Goal: Task Accomplishment & Management: Complete application form

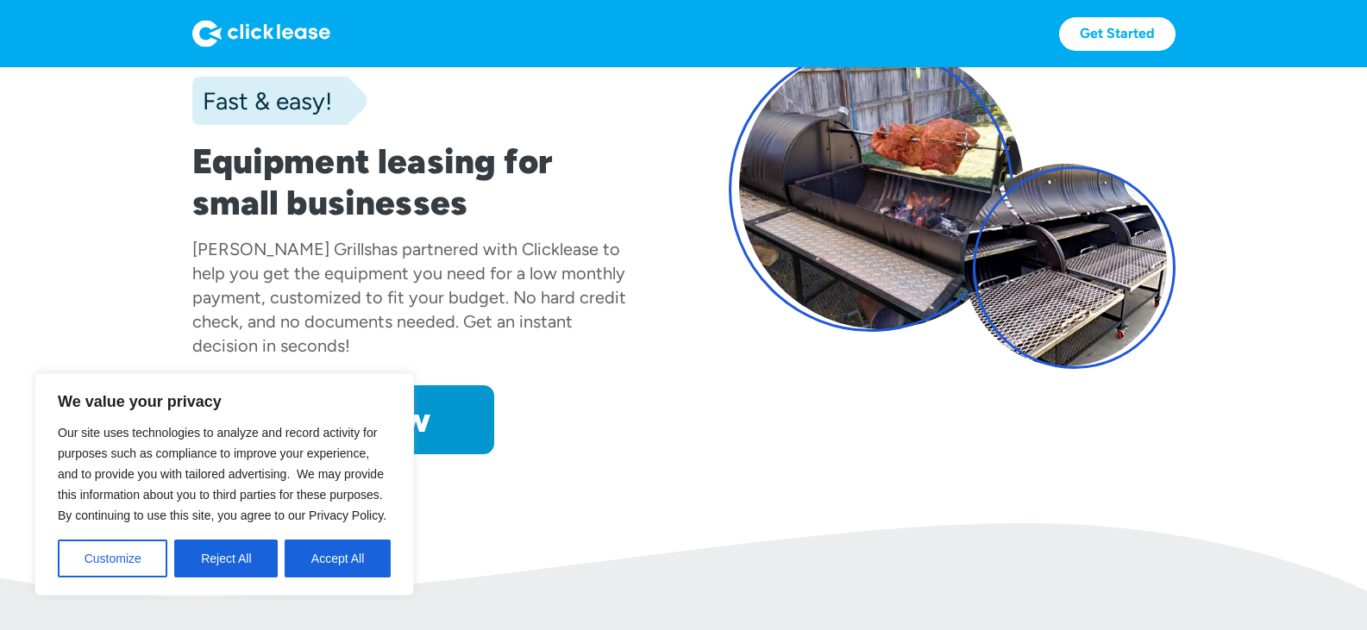
scroll to position [172, 0]
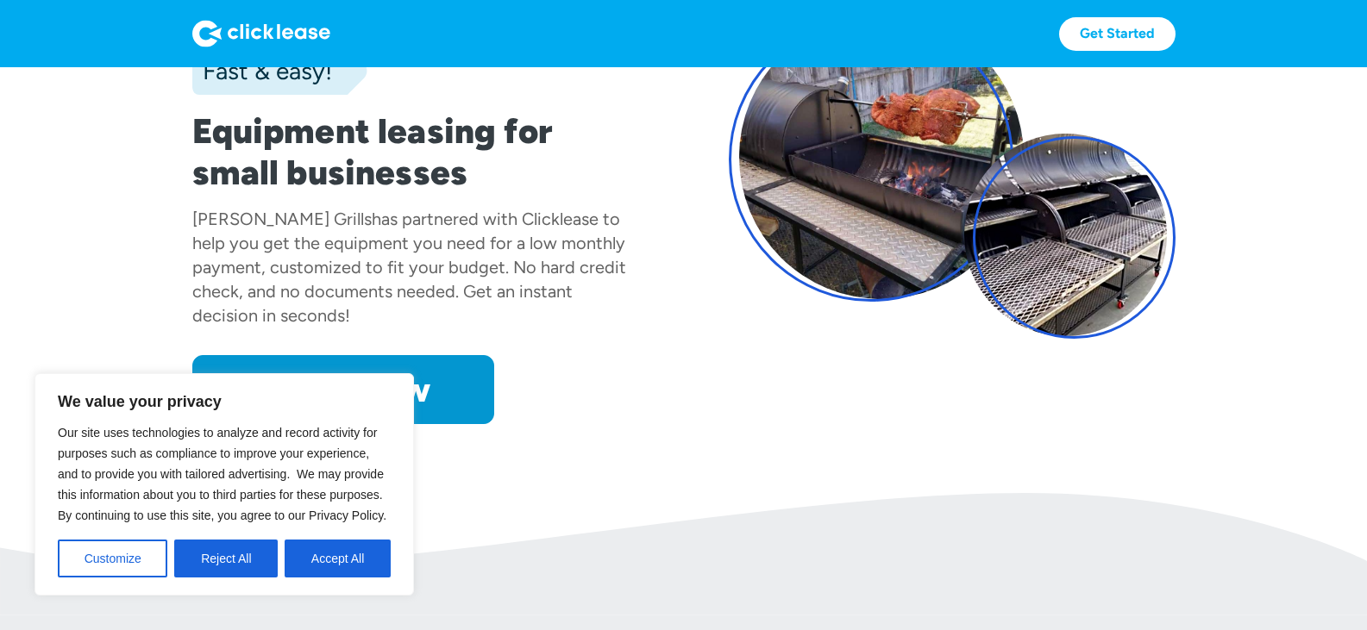
click at [340, 560] on button "Accept All" at bounding box center [338, 559] width 106 height 38
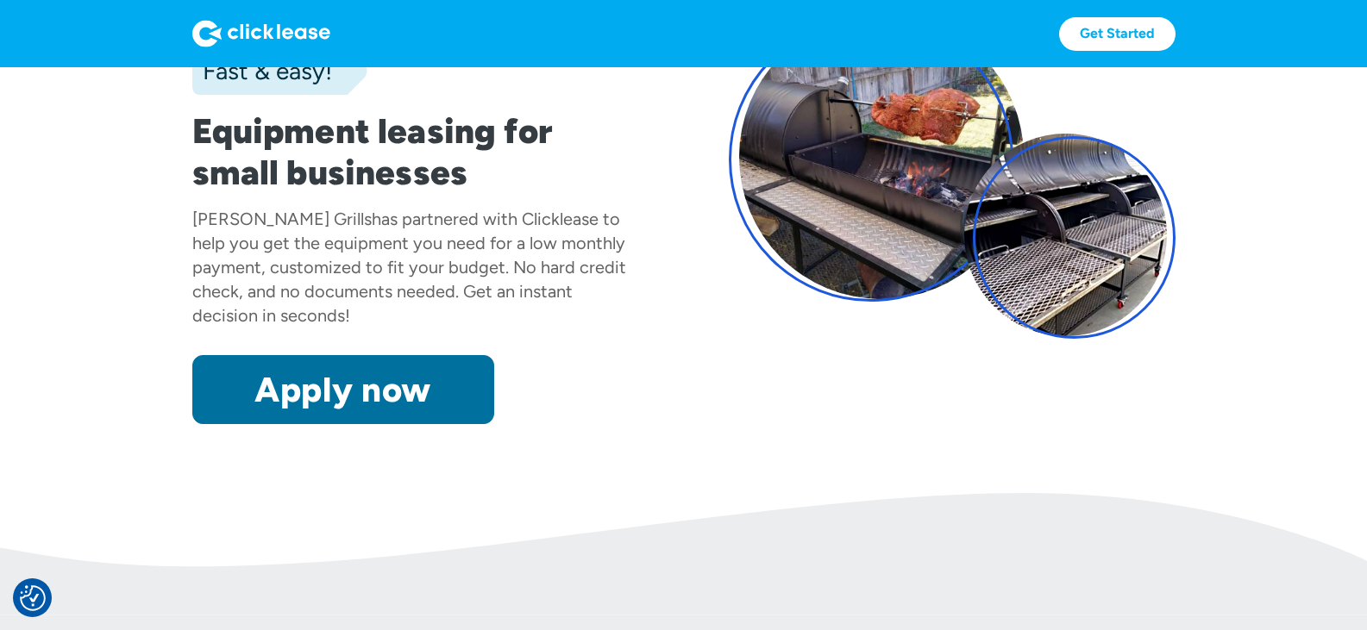
click at [359, 395] on link "Apply now" at bounding box center [343, 389] width 302 height 69
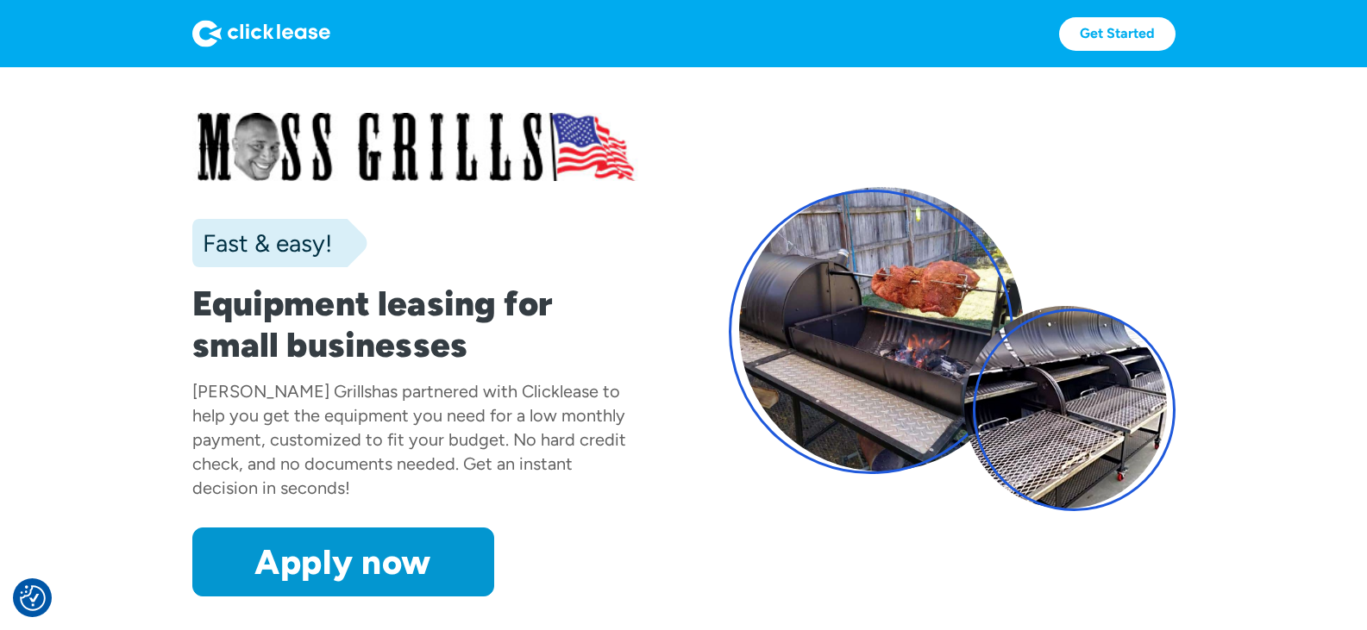
scroll to position [86, 0]
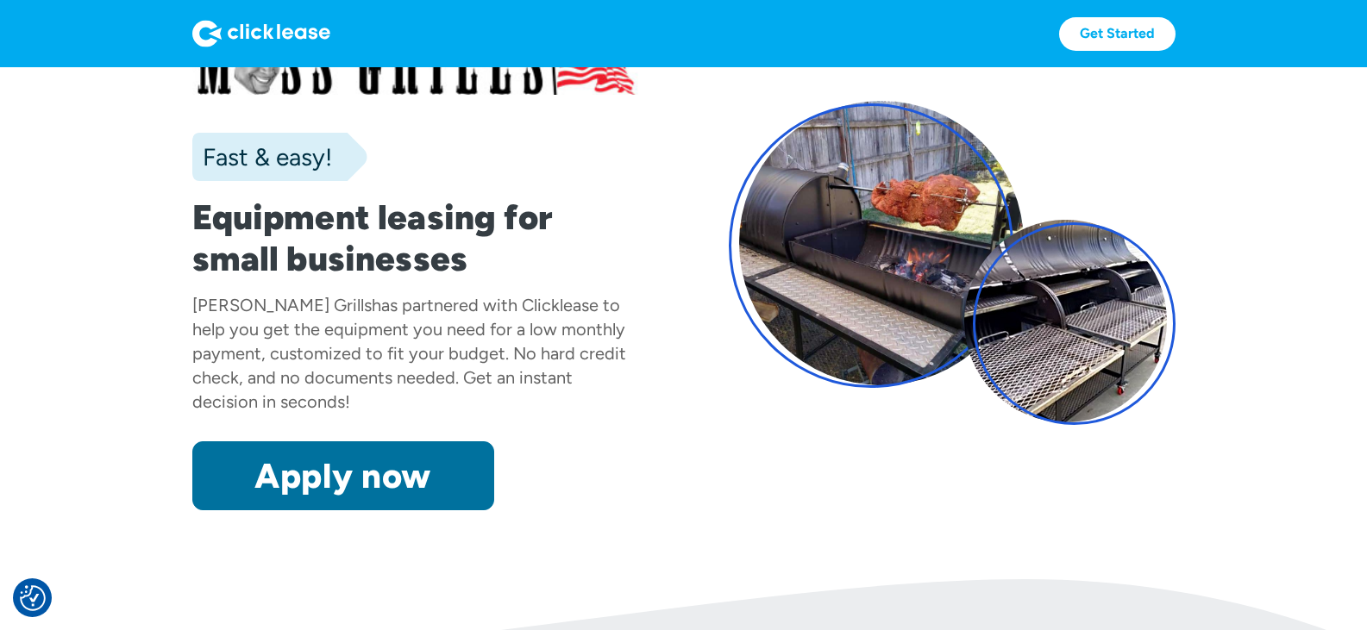
click at [359, 478] on link "Apply now" at bounding box center [343, 476] width 302 height 69
